Goal: Consume media (video, audio)

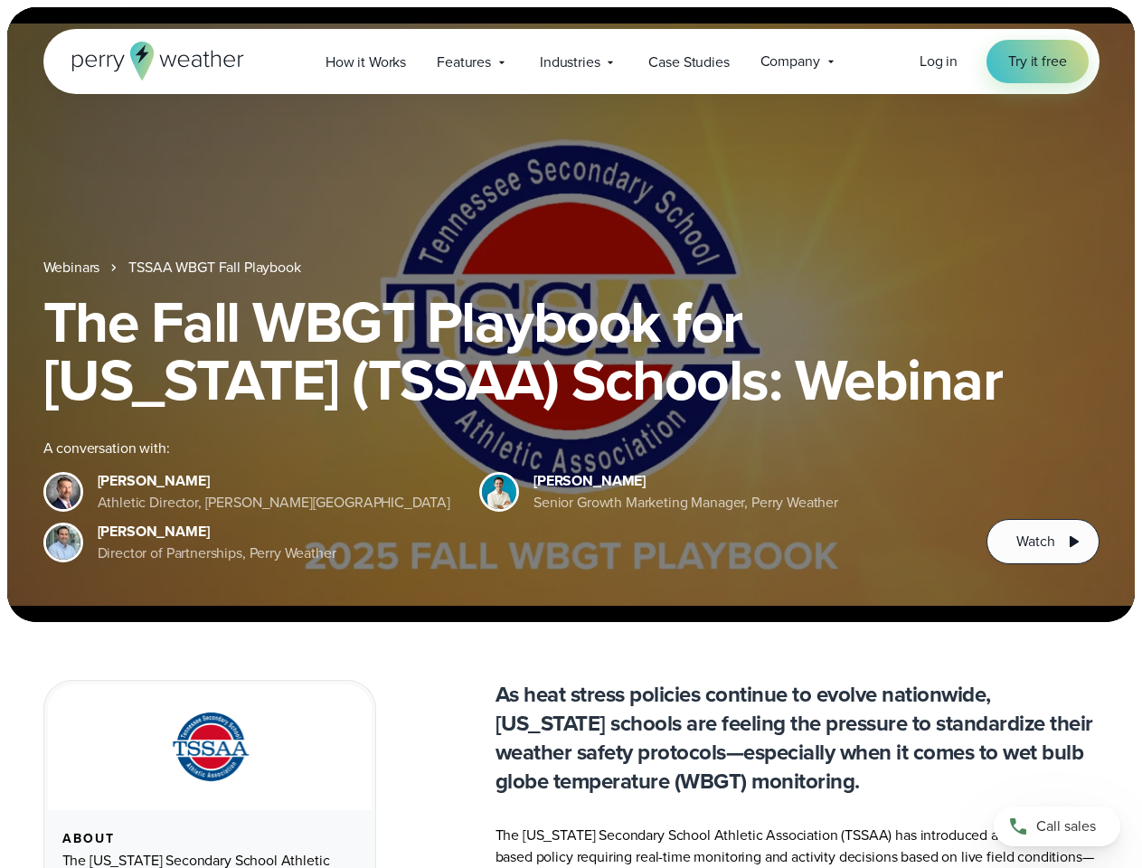
click at [571, 434] on div "The Fall WBGT Playbook for [US_STATE] (TSSAA) Schools: Webinar A conversation w…" at bounding box center [571, 428] width 1056 height 271
click at [571, 62] on span "Industries" at bounding box center [570, 63] width 60 height 22
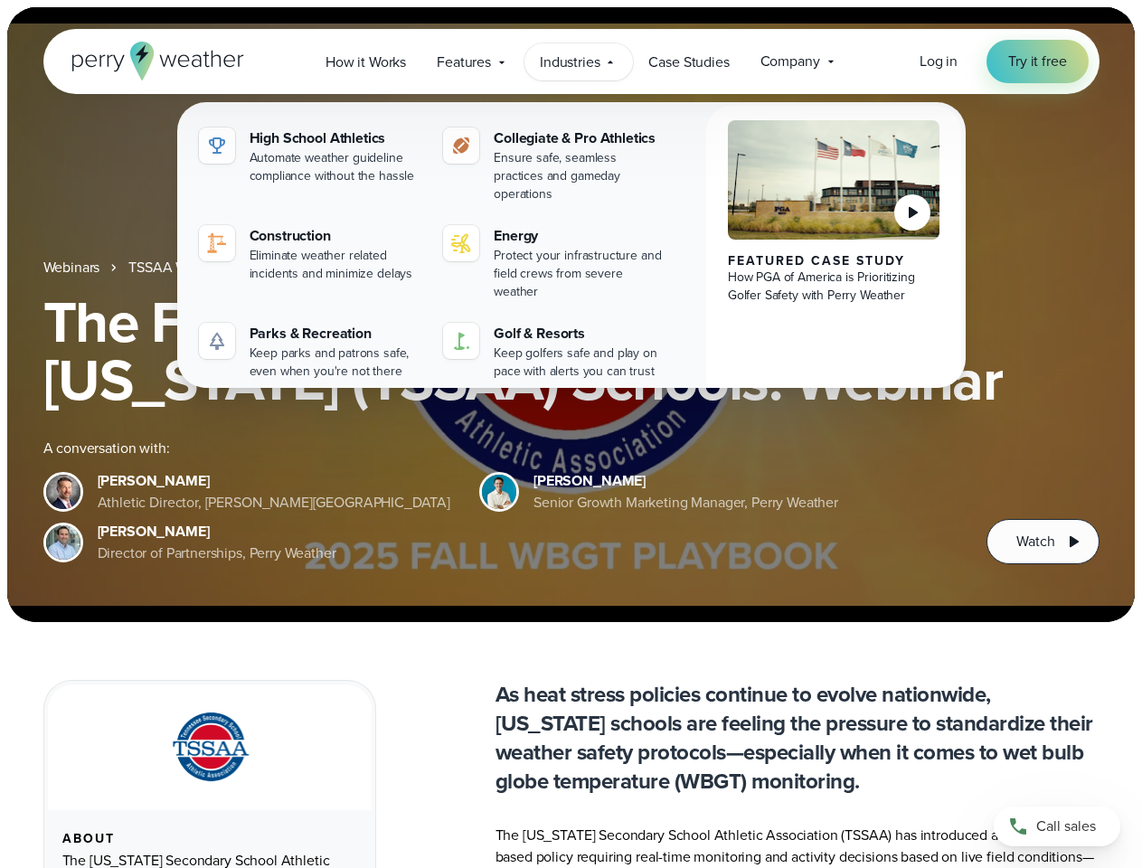
click at [571, 315] on h1 "The Fall WBGT Playbook for [US_STATE] (TSSAA) Schools: Webinar" at bounding box center [571, 351] width 1056 height 116
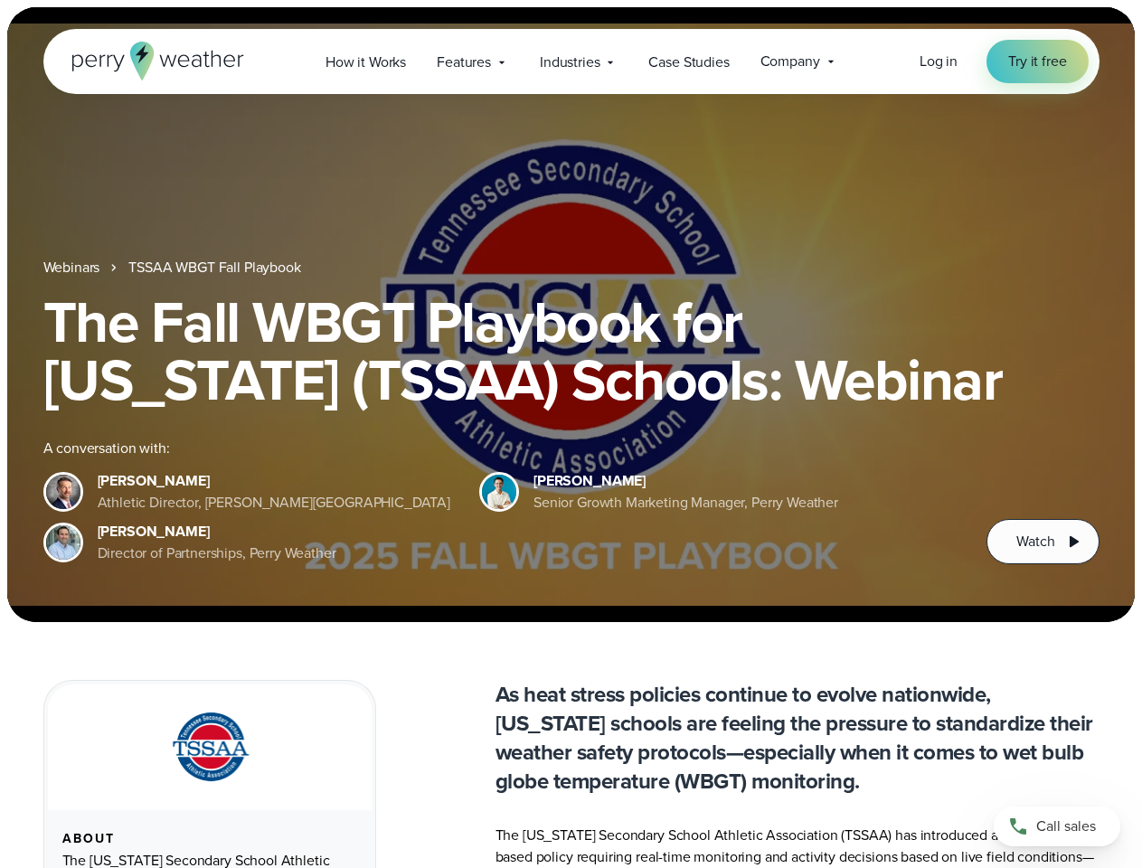
click at [216, 268] on link "TSSAA WBGT Fall Playbook" at bounding box center [214, 268] width 172 height 22
click at [1043, 542] on span "Watch" at bounding box center [1036, 542] width 38 height 22
